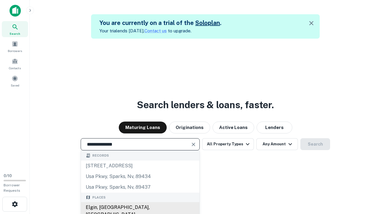
click at [140, 208] on div "Elgin, [GEOGRAPHIC_DATA], [GEOGRAPHIC_DATA]" at bounding box center [140, 211] width 118 height 18
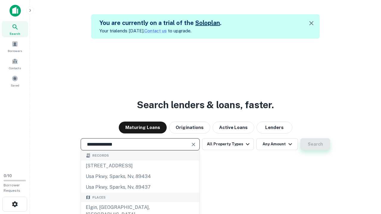
type input "**********"
click at [315, 144] on button "Search" at bounding box center [315, 144] width 30 height 12
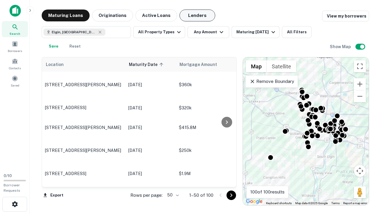
click at [197, 15] on button "Lenders" at bounding box center [197, 16] width 36 height 12
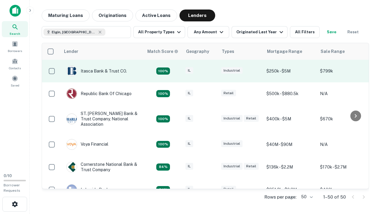
click at [211, 71] on div "IL" at bounding box center [200, 71] width 30 height 8
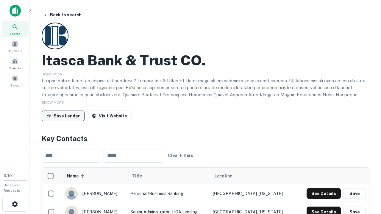
click at [63, 116] on button "Save Lender" at bounding box center [63, 116] width 43 height 11
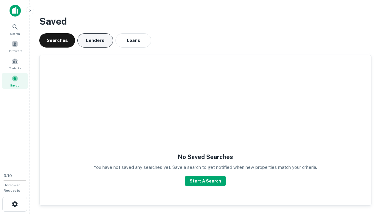
click at [95, 40] on button "Lenders" at bounding box center [95, 40] width 36 height 14
